Goal: Transaction & Acquisition: Purchase product/service

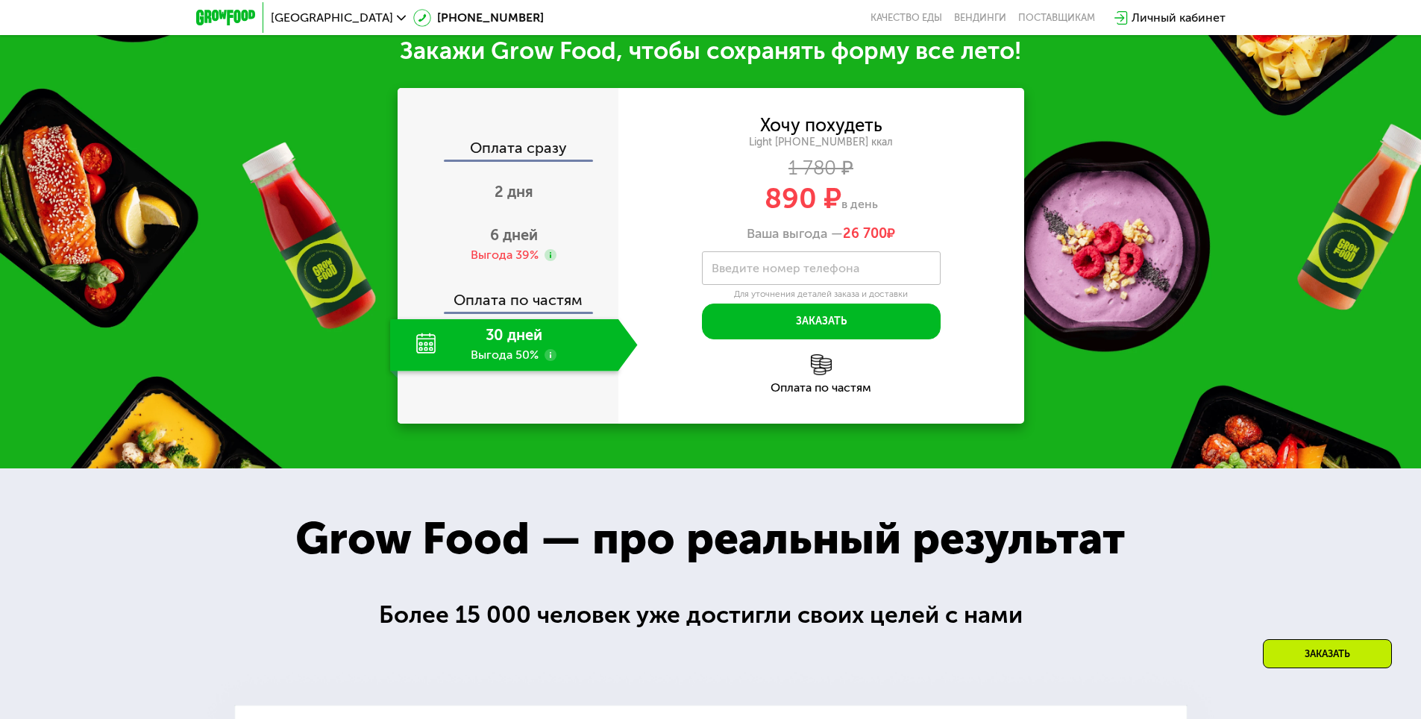
scroll to position [1492, 0]
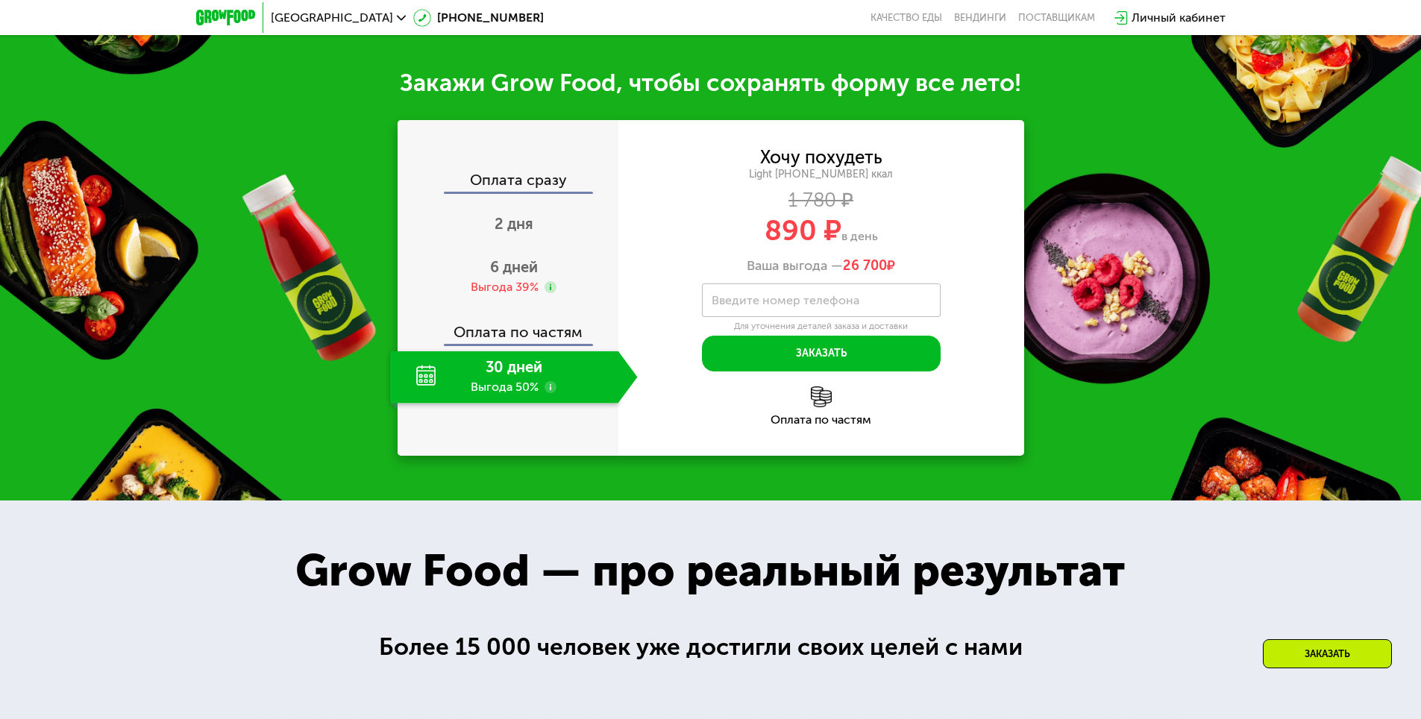
click at [574, 98] on div "Закажи Grow Food, чтобы сохранять форму все лето!" at bounding box center [710, 83] width 1421 height 30
click at [397, 98] on div "Закажи Grow Food, чтобы сохранять форму все лето!" at bounding box center [710, 83] width 1421 height 30
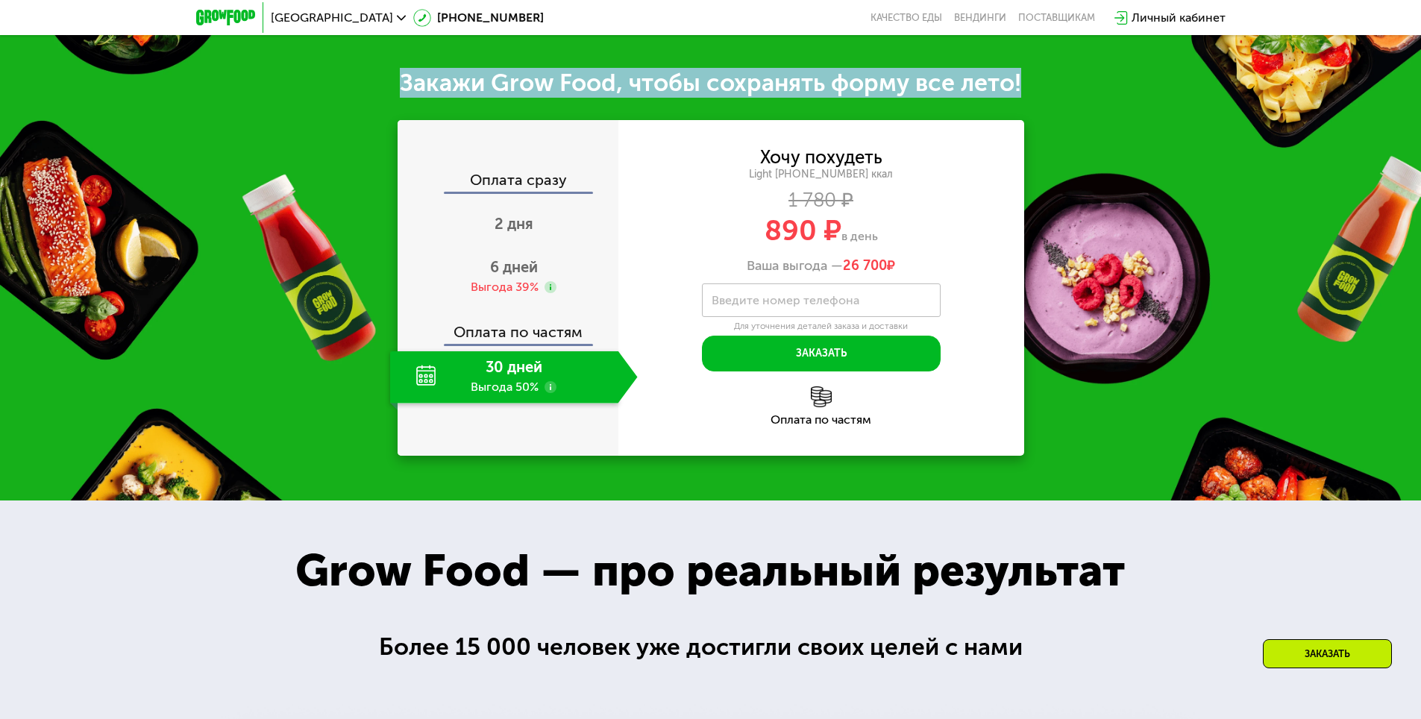
drag, startPoint x: 401, startPoint y: 211, endPoint x: 1025, endPoint y: 216, distance: 623.5
click at [1025, 98] on div "Закажи Grow Food, чтобы сохранять форму все лето!" at bounding box center [710, 83] width 1421 height 30
click at [896, 98] on div "Закажи Grow Food, чтобы сохранять форму все лето!" at bounding box center [710, 83] width 1421 height 30
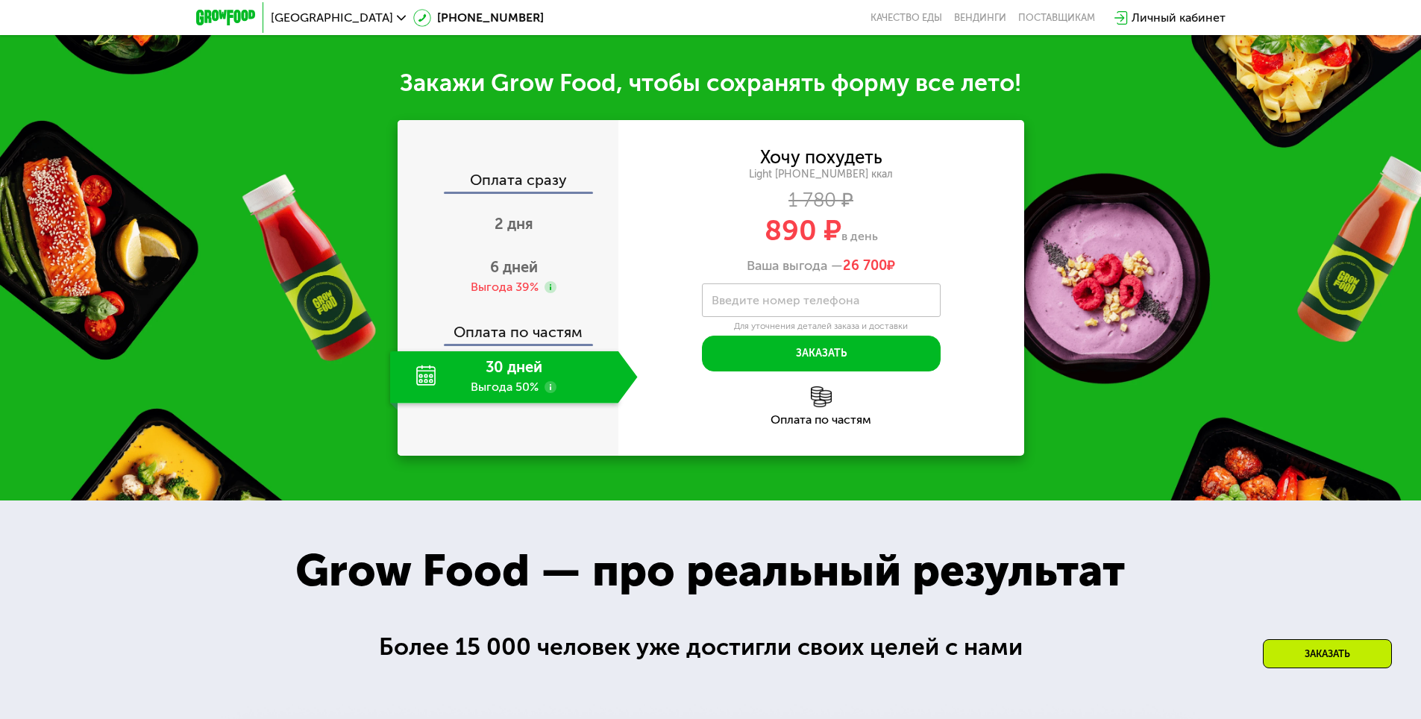
drag, startPoint x: 324, startPoint y: 360, endPoint x: 355, endPoint y: 377, distance: 35.1
click at [324, 359] on div "Закажи Grow Food, чтобы сохранять форму все лето! Оплата сразу 2 дня 6 дней Выг…" at bounding box center [710, 261] width 1421 height 477
click at [547, 251] on div "2 дня" at bounding box center [514, 225] width 248 height 52
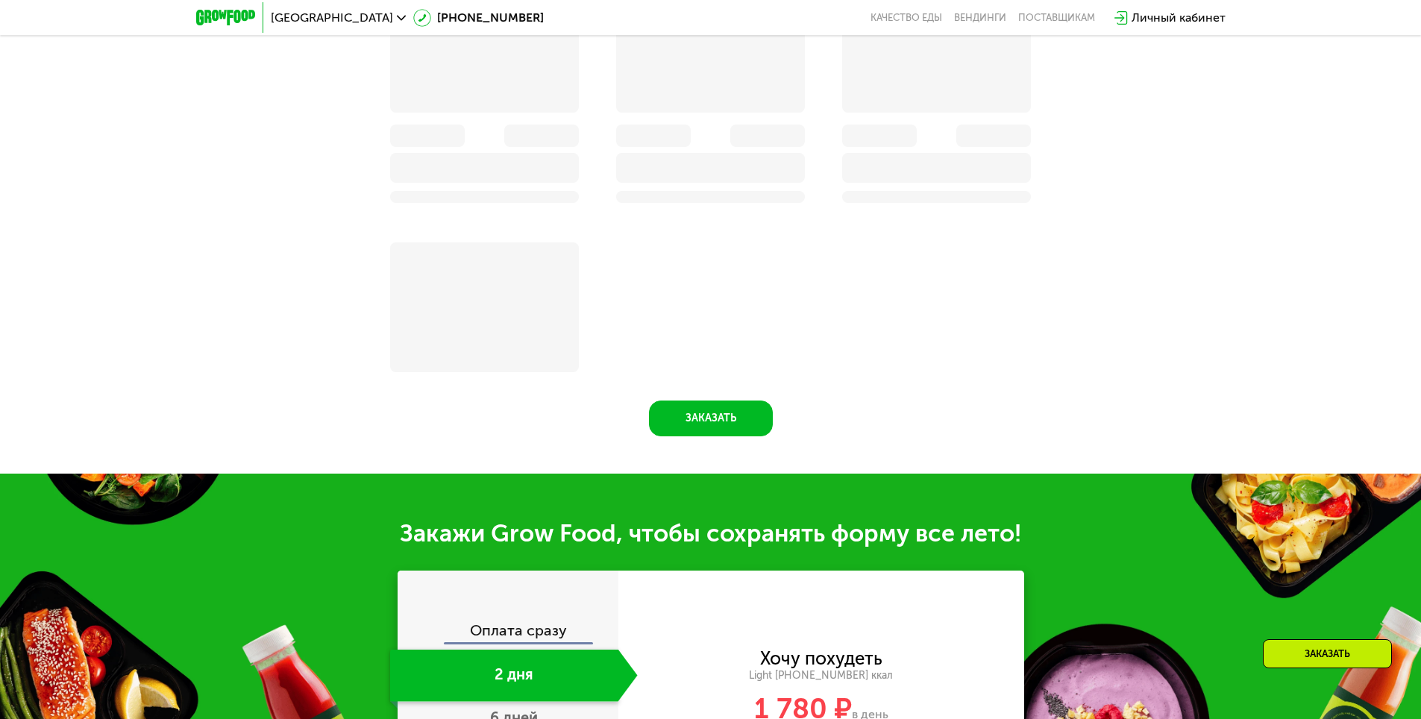
scroll to position [1813, 0]
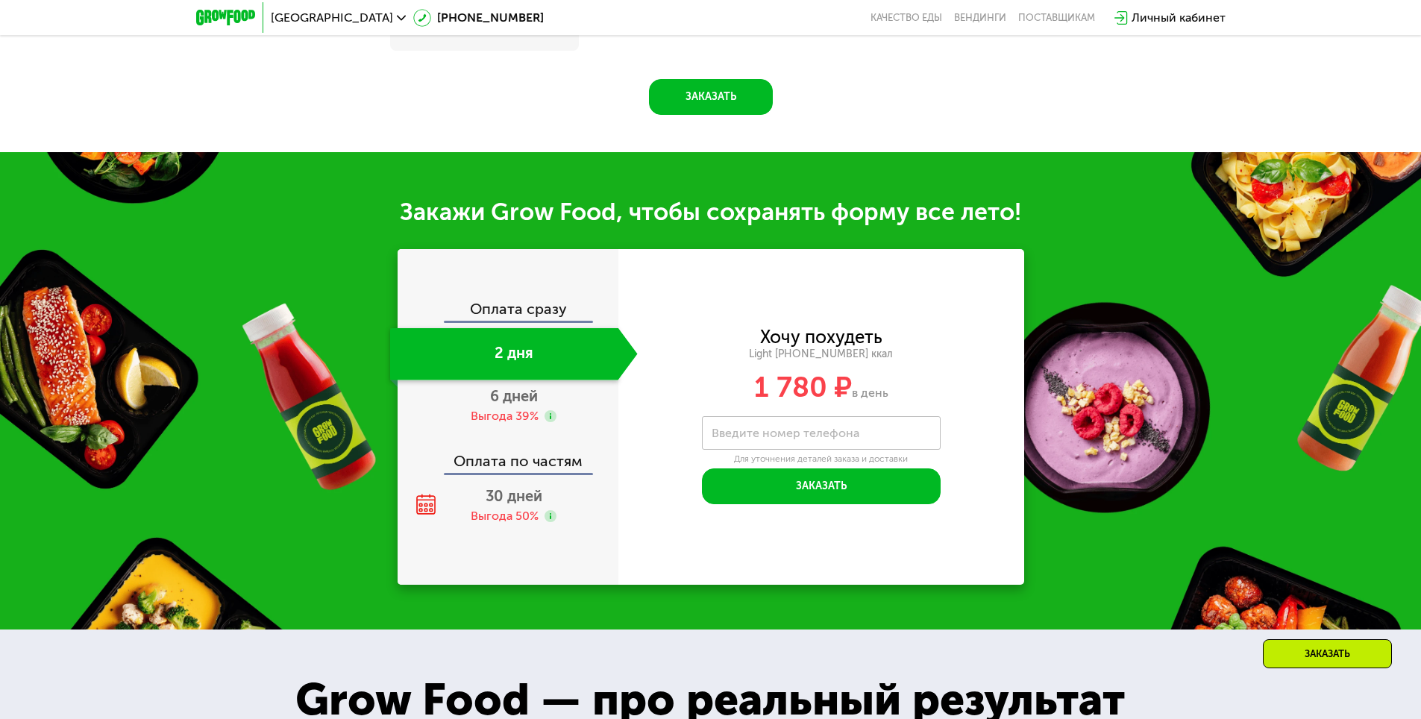
click at [544, 317] on div "Оплата сразу" at bounding box center [508, 310] width 219 height 19
